Goal: Check status: Check status

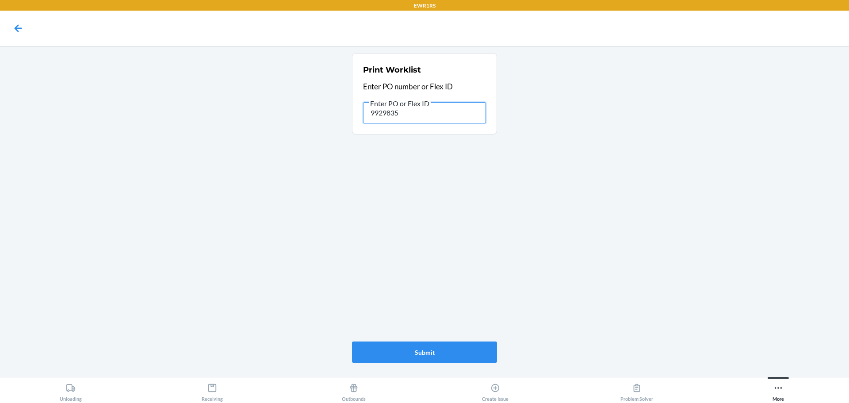
drag, startPoint x: 405, startPoint y: 114, endPoint x: 282, endPoint y: 109, distance: 123.5
click at [286, 108] on main "Print Worklist Enter PO number or Flex ID Enter PO or Flex ID 9929835 Submit" at bounding box center [424, 211] width 849 height 331
type input "9933353"
click at [426, 346] on button "Submit" at bounding box center [424, 352] width 145 height 21
drag, startPoint x: 433, startPoint y: 117, endPoint x: 351, endPoint y: 111, distance: 82.5
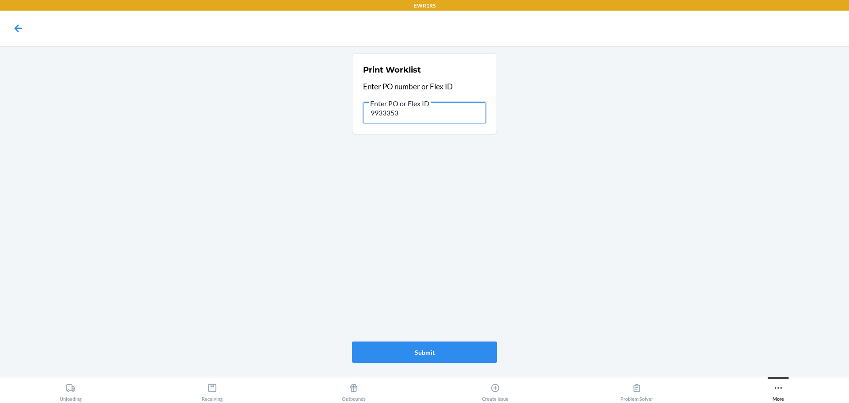
click at [352, 111] on main "Print Worklist Enter PO number or Flex ID Enter PO or Flex ID 9933353 Submit" at bounding box center [424, 211] width 849 height 331
type input "9929854"
drag, startPoint x: 406, startPoint y: 111, endPoint x: 334, endPoint y: 108, distance: 71.7
click at [337, 108] on main "Print Worklist Enter PO number or Flex ID Enter PO or Flex ID 9929854 Submit" at bounding box center [424, 211] width 849 height 331
type input "9928540"
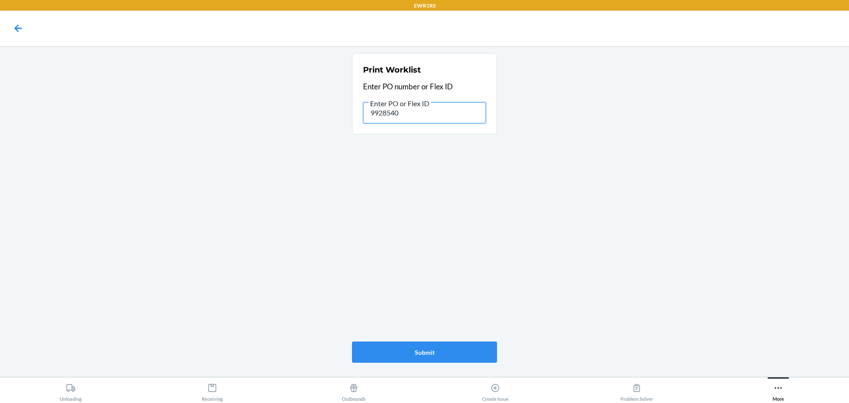
drag, startPoint x: 389, startPoint y: 111, endPoint x: 350, endPoint y: 108, distance: 39.0
click at [350, 108] on main "Print Worklist Enter PO number or Flex ID Enter PO or Flex ID 9928540 Submit" at bounding box center [424, 211] width 849 height 331
type input "9928456"
drag, startPoint x: 421, startPoint y: 112, endPoint x: 332, endPoint y: 115, distance: 88.5
click at [334, 115] on main "Print Worklist Enter PO number or Flex ID Enter PO or Flex ID 9928456 Submit" at bounding box center [424, 211] width 849 height 331
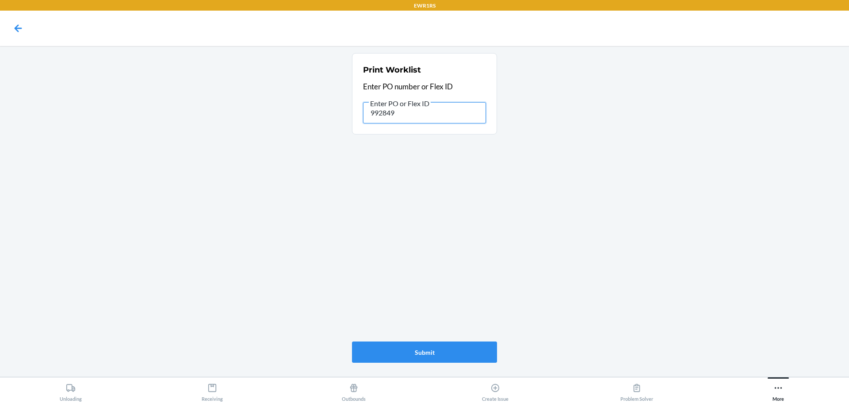
type input "9928495"
click at [421, 350] on button "Submit" at bounding box center [424, 352] width 145 height 21
drag, startPoint x: 409, startPoint y: 113, endPoint x: 294, endPoint y: 109, distance: 115.1
click at [305, 110] on main "Print Worklist Enter PO number or Flex ID Enter PO or Flex ID 9928495 Submit" at bounding box center [424, 211] width 849 height 331
type input "9928463"
